Goal: Complete application form

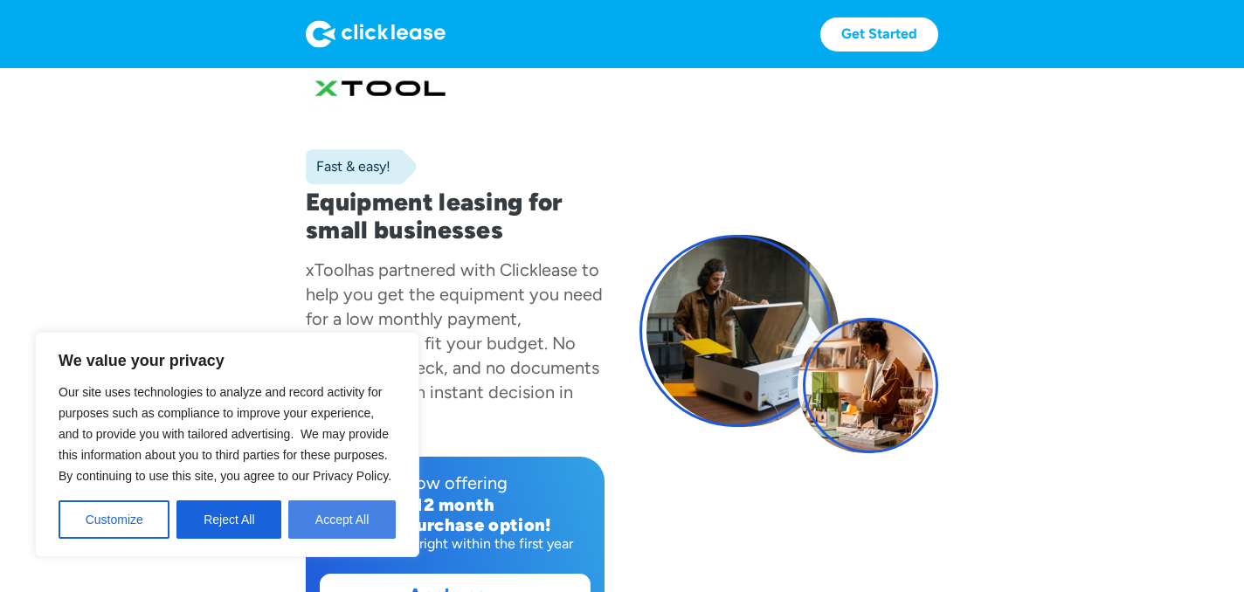
click at [308, 517] on button "Accept All" at bounding box center [341, 519] width 107 height 38
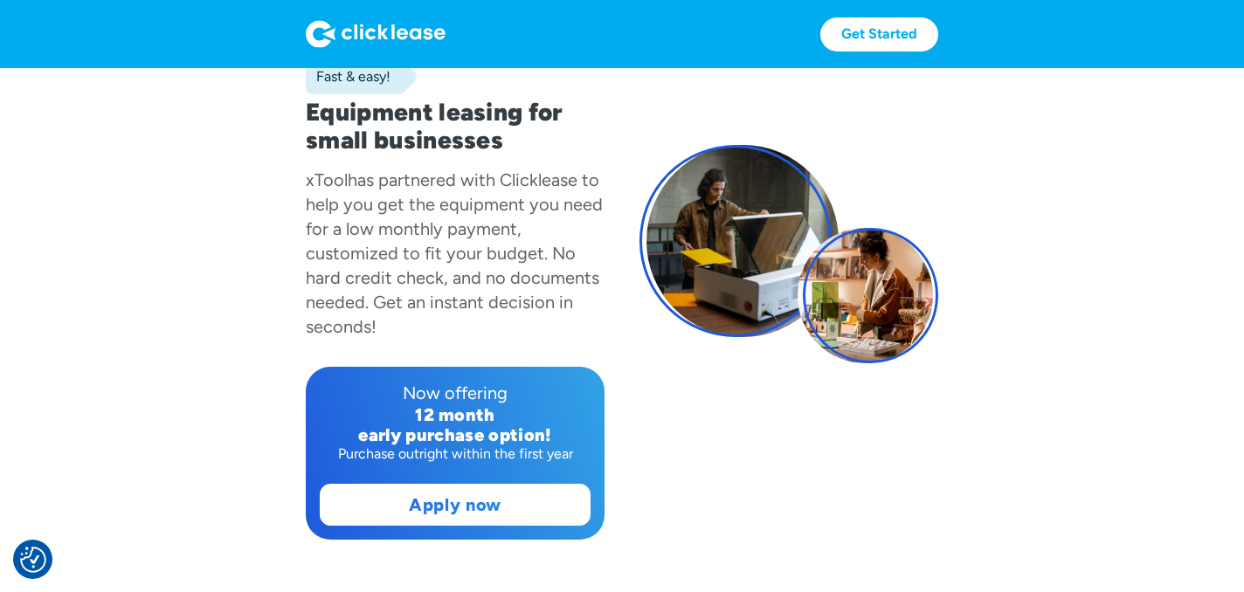
scroll to position [182, 0]
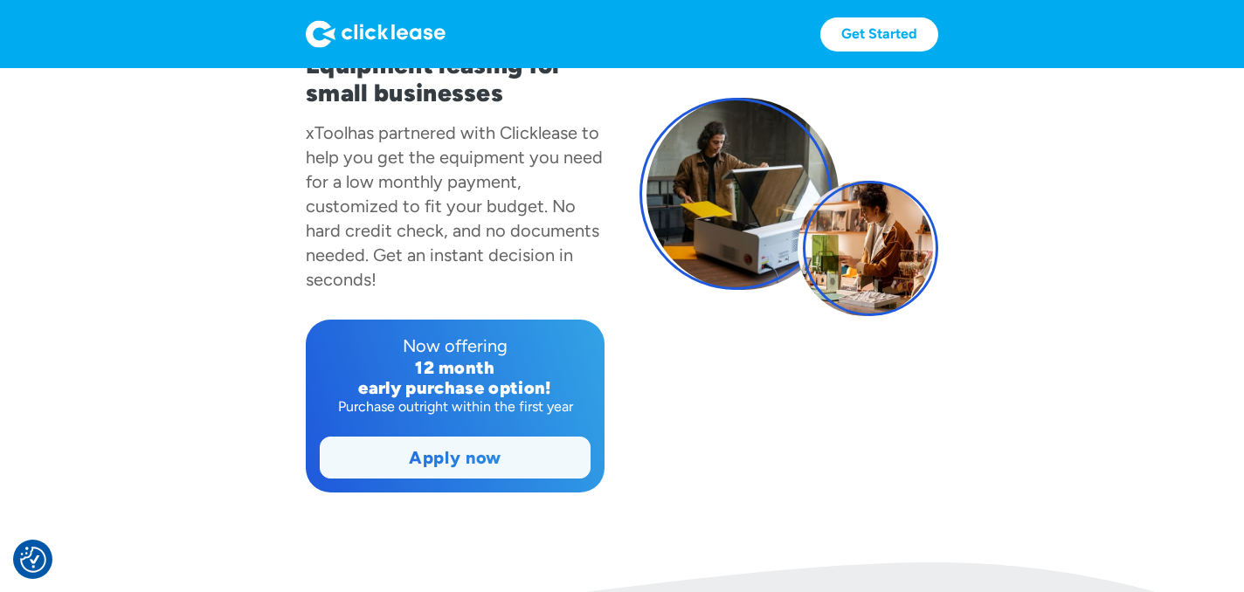
click at [421, 465] on link "Apply now" at bounding box center [455, 458] width 269 height 40
